Goal: Task Accomplishment & Management: Use online tool/utility

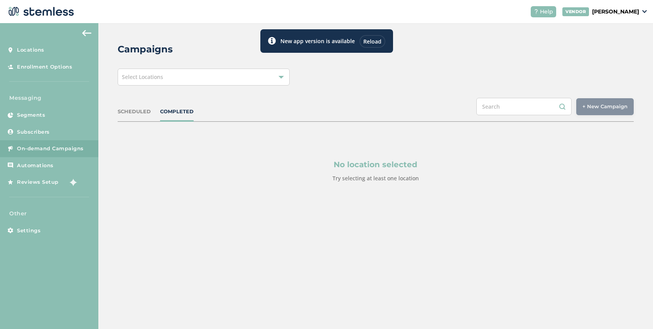
click at [373, 38] on div "Reload" at bounding box center [373, 41] width 26 height 13
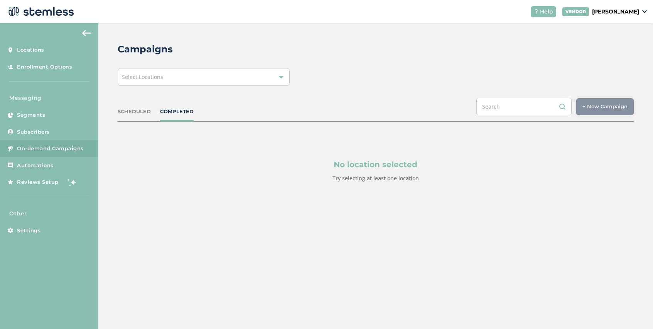
click at [247, 78] on div "Select Locations" at bounding box center [204, 77] width 172 height 17
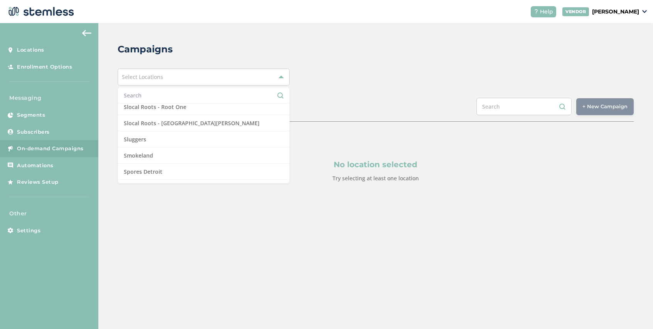
scroll to position [735, 0]
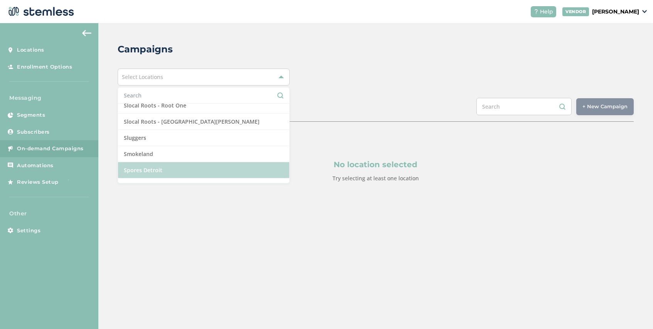
click at [181, 171] on li "Spores Detroit" at bounding box center [203, 170] width 171 height 16
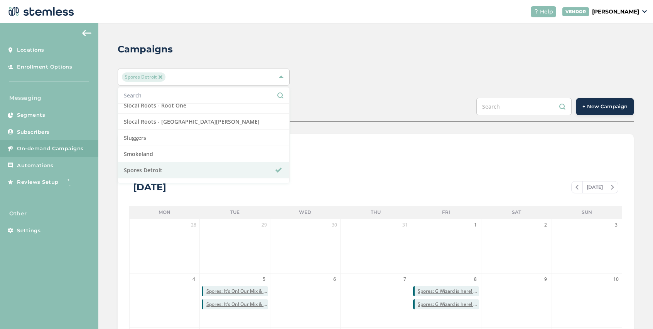
click at [594, 110] on button "+ New Campaign" at bounding box center [604, 106] width 57 height 17
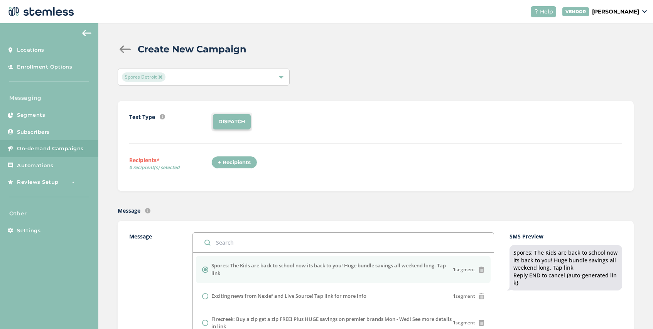
click at [228, 160] on div "+ Recipients" at bounding box center [234, 162] width 46 height 13
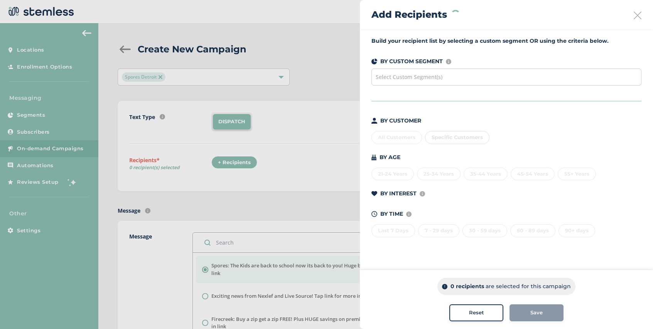
click at [480, 73] on div "Select Custom Segment(s)" at bounding box center [506, 77] width 270 height 17
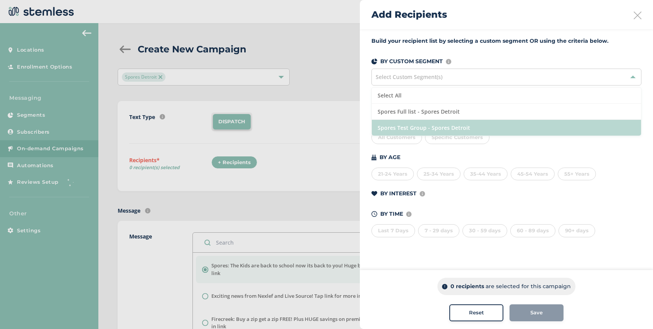
click at [461, 125] on li "Spores Test Group - Spores Detroit" at bounding box center [506, 128] width 269 height 16
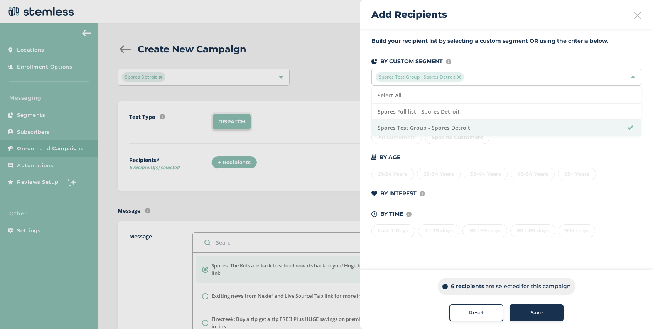
click at [544, 313] on div "Save" at bounding box center [537, 313] width 42 height 8
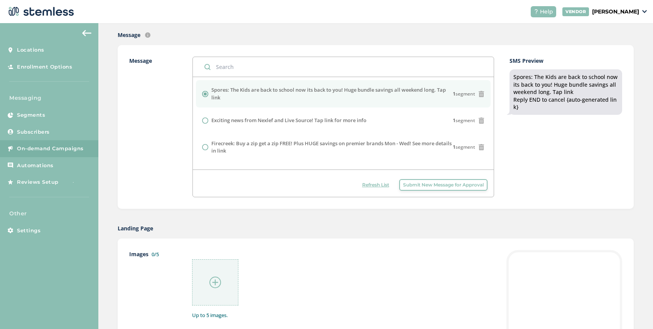
scroll to position [222, 0]
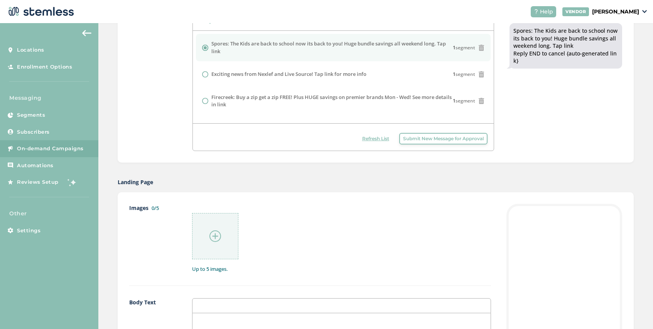
click at [217, 235] on img at bounding box center [215, 237] width 12 height 12
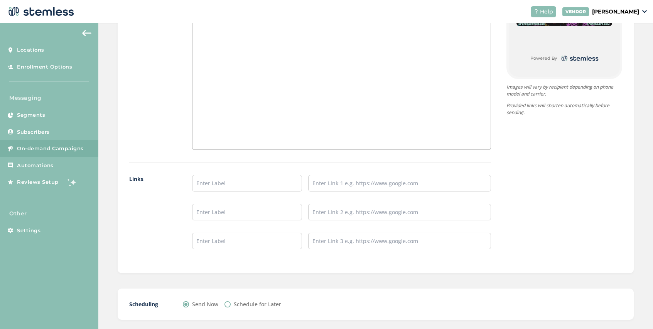
scroll to position [572, 0]
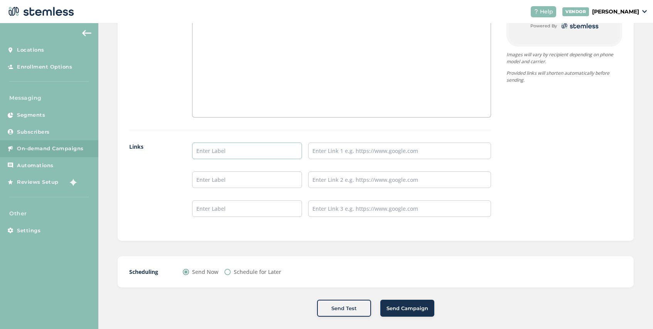
click at [222, 155] on input "text" at bounding box center [247, 151] width 110 height 17
type input "[PERSON_NAME] Arbor Menu"
click at [340, 152] on input "text" at bounding box center [399, 151] width 183 height 17
click at [242, 180] on input "text" at bounding box center [247, 180] width 110 height 17
type input "Detroit Menu"
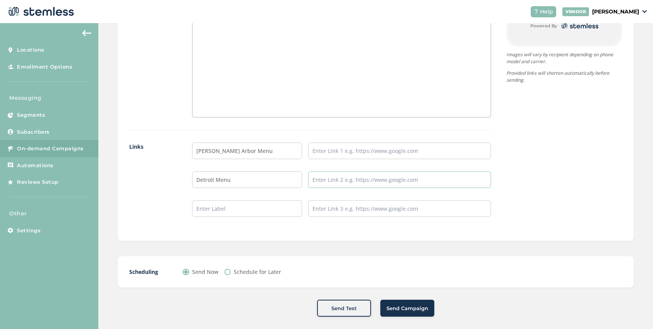
click at [349, 182] on input "text" at bounding box center [399, 180] width 183 height 17
type input "[URL][DOMAIN_NAME]"
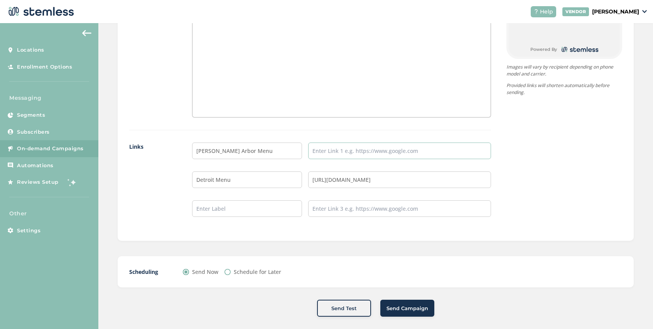
click at [368, 151] on input "text" at bounding box center [399, 151] width 183 height 17
type input "p"
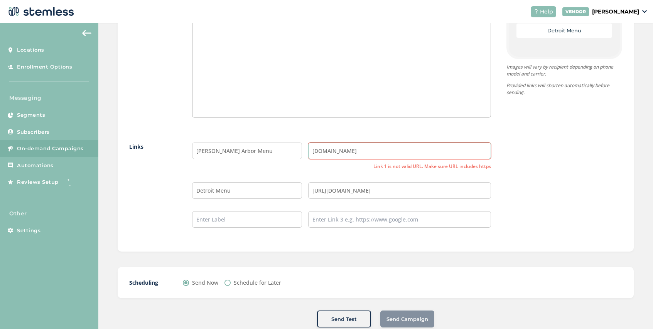
click at [311, 151] on input "[DOMAIN_NAME]" at bounding box center [399, 151] width 183 height 17
click at [394, 155] on input "[URL][DOMAIN_NAME]" at bounding box center [399, 151] width 183 height 17
click at [323, 153] on input "[URL][DOMAIN_NAME]" at bounding box center [399, 151] width 183 height 17
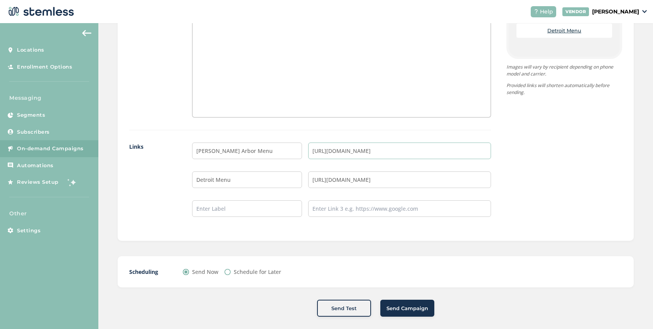
click at [381, 154] on input "[URL][DOMAIN_NAME]" at bounding box center [399, 151] width 183 height 17
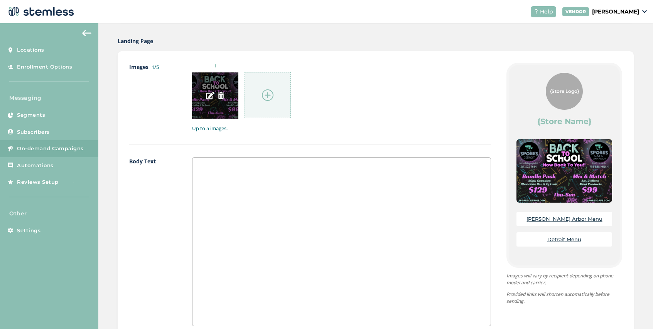
scroll to position [321, 0]
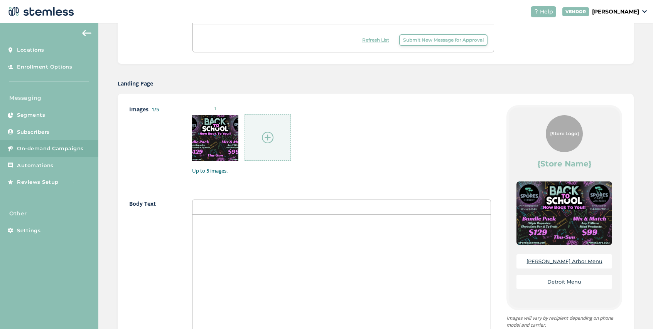
type input "[URL][DOMAIN_NAME]"
click at [214, 225] on p at bounding box center [341, 223] width 287 height 7
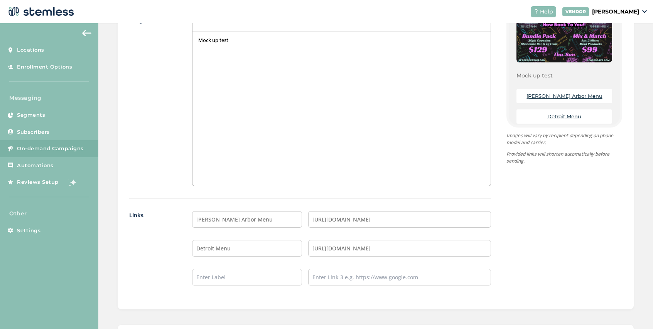
scroll to position [579, 0]
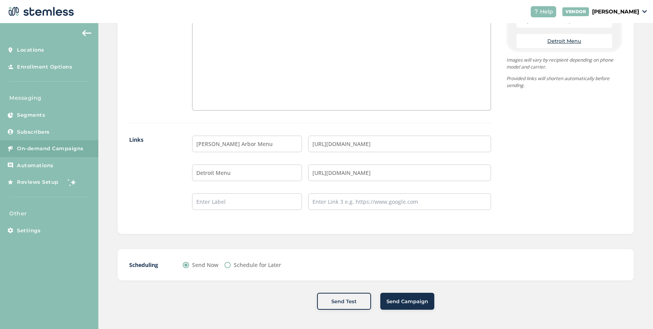
click at [399, 304] on span "Send Campaign" at bounding box center [408, 302] width 42 height 8
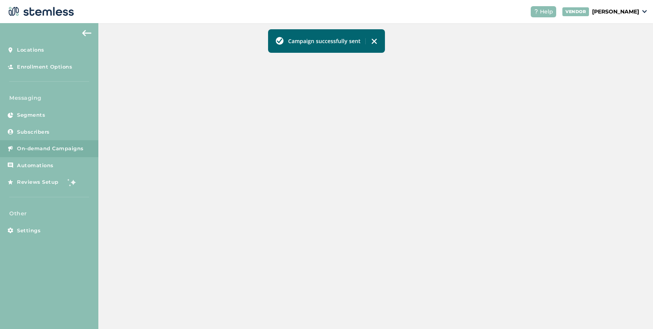
scroll to position [192, 0]
